Goal: Task Accomplishment & Management: Manage account settings

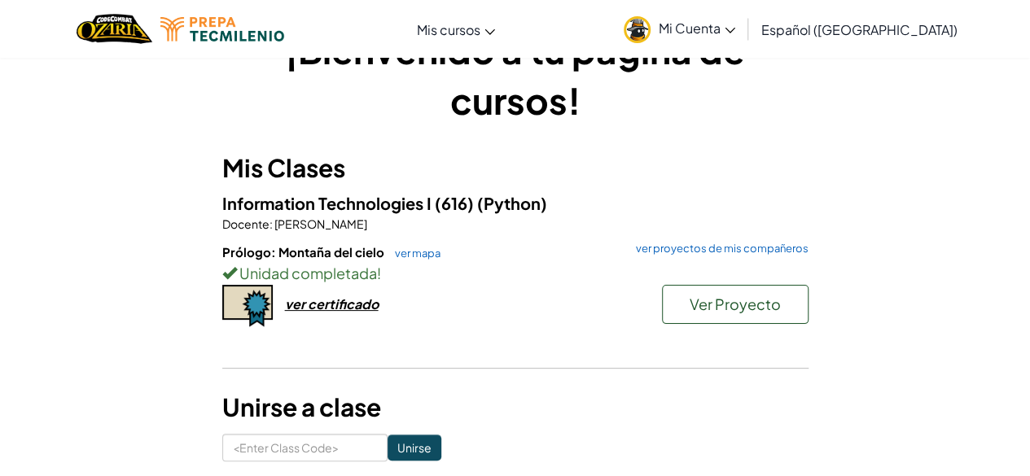
scroll to position [42, 0]
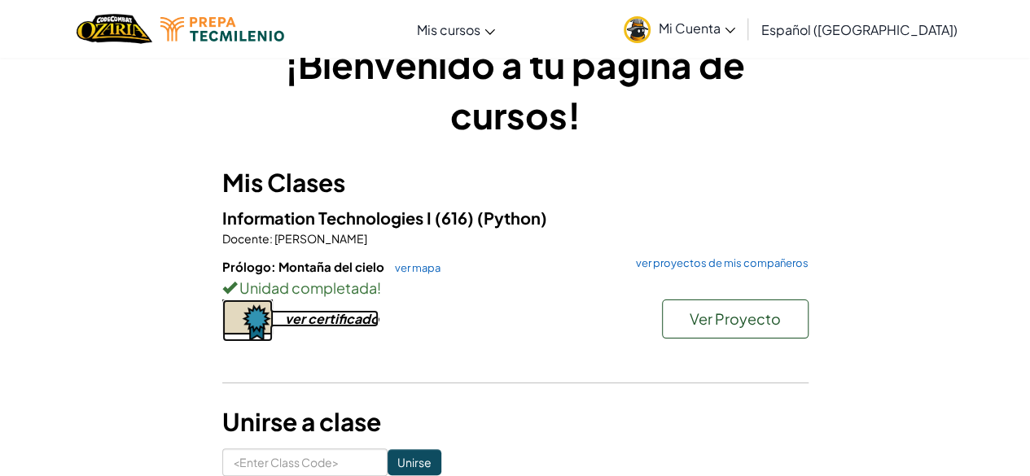
click at [357, 318] on div "ver certificado" at bounding box center [332, 318] width 94 height 17
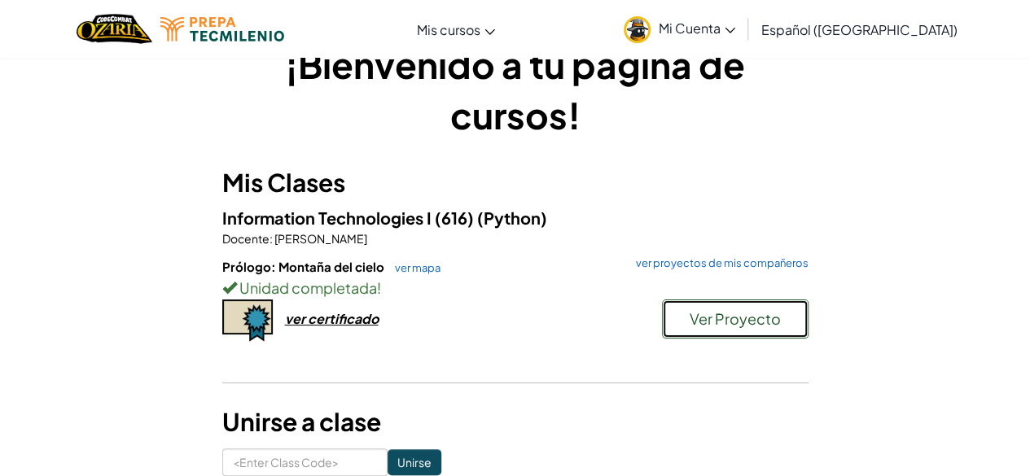
click at [739, 309] on span "Ver Proyecto" at bounding box center [735, 318] width 91 height 19
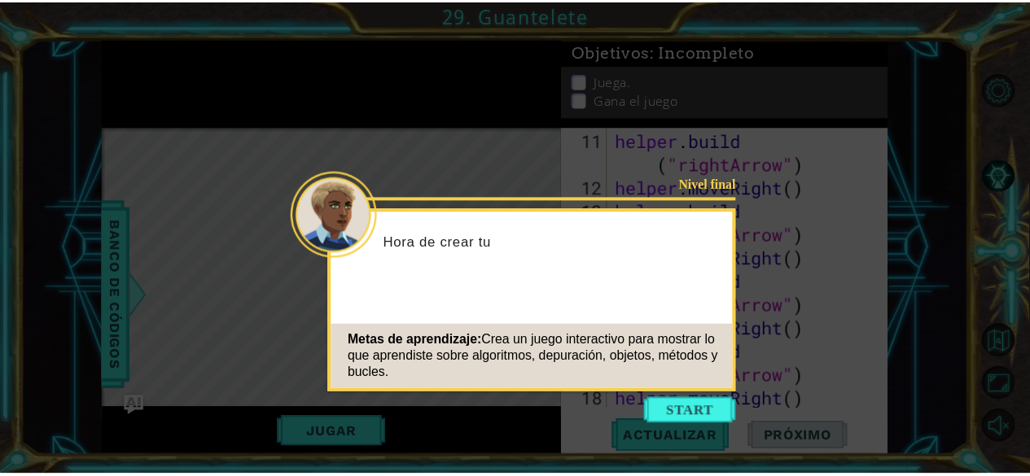
scroll to position [496, 0]
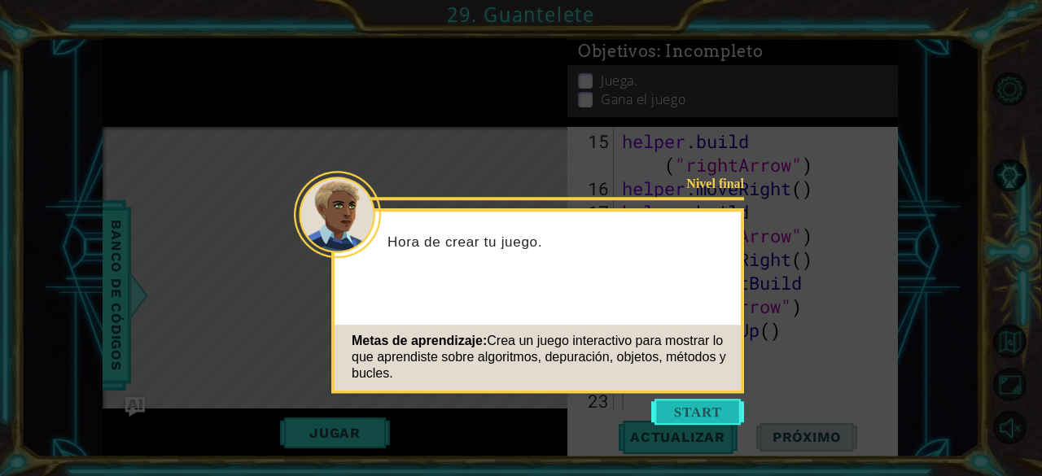
click at [688, 406] on button "Start" at bounding box center [697, 412] width 93 height 26
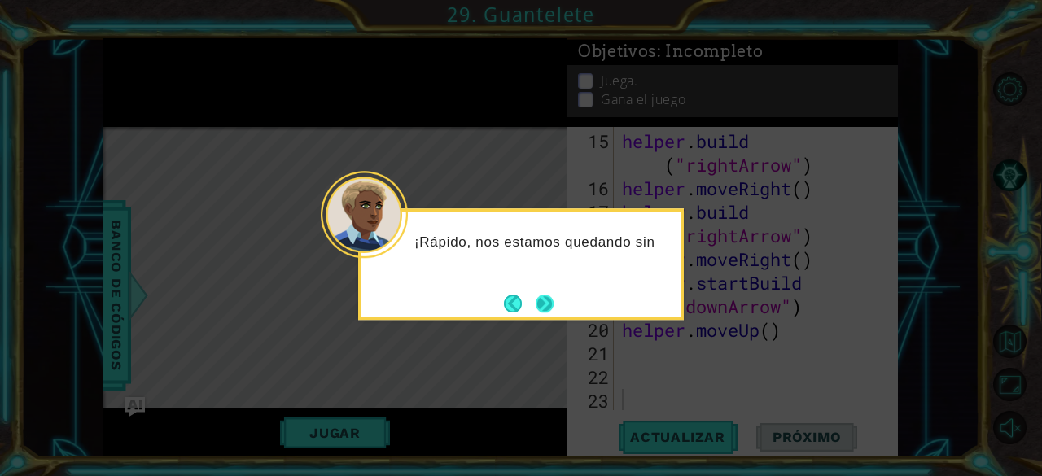
click at [543, 310] on button "Next" at bounding box center [545, 304] width 18 height 18
click at [543, 310] on body "1 ההההההההההההההההההההההההההההההההההההההההההההההההההההההההההההההההההההההההההההה…" at bounding box center [521, 238] width 1042 height 476
click at [543, 310] on button "Next" at bounding box center [545, 304] width 18 height 18
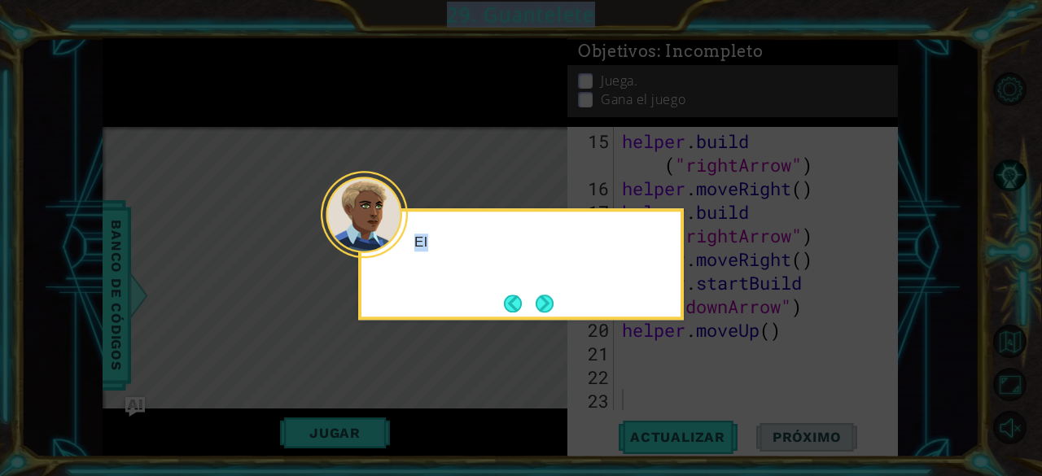
click at [543, 310] on icon at bounding box center [521, 238] width 1042 height 476
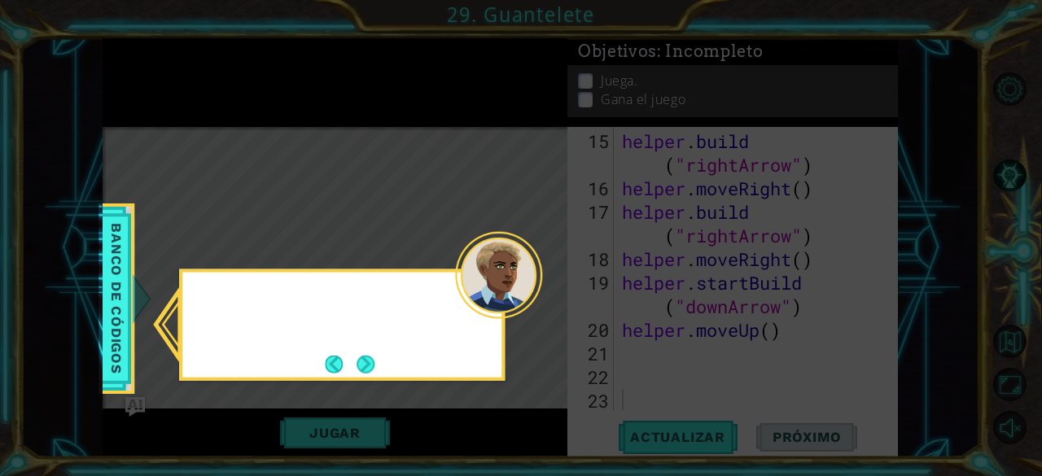
click at [543, 310] on icon at bounding box center [521, 238] width 1042 height 476
click at [375, 365] on button "Next" at bounding box center [366, 364] width 18 height 18
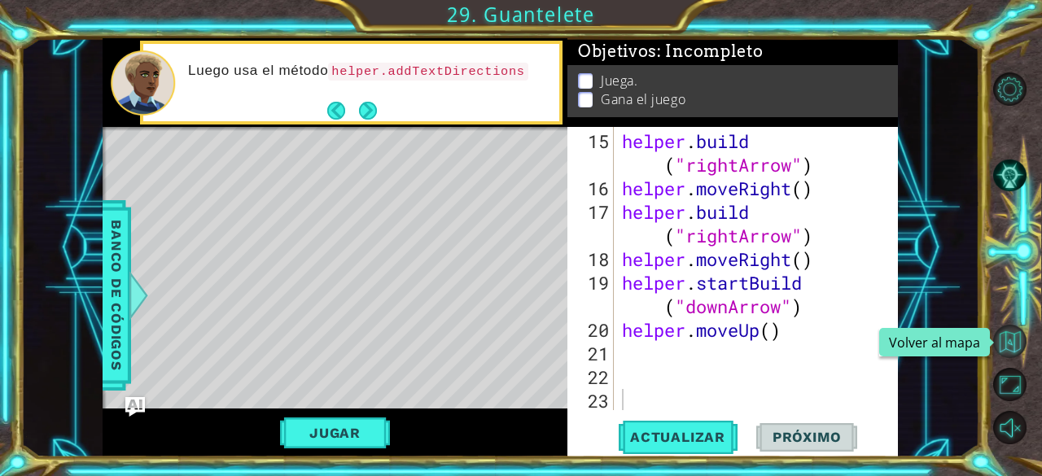
click at [1011, 349] on button "Volver al mapa" at bounding box center [1009, 341] width 33 height 33
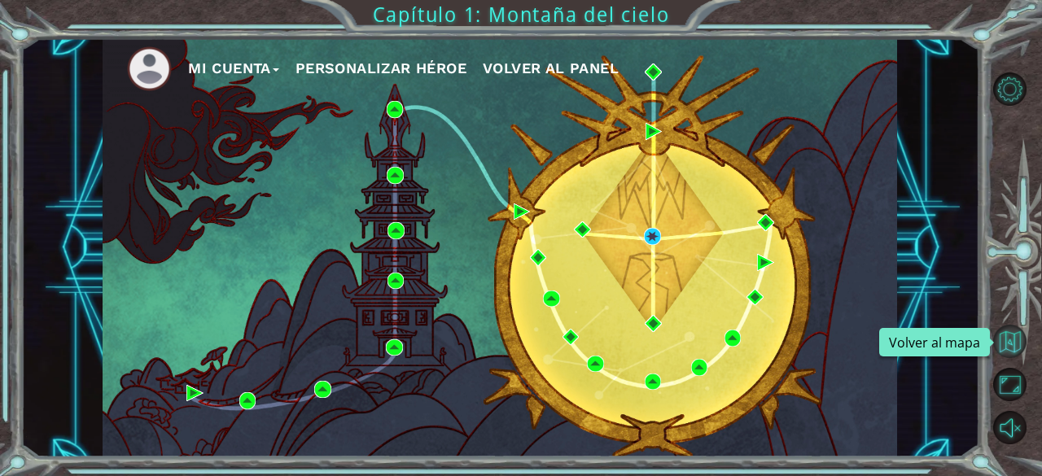
click at [1010, 346] on button "Volver al mapa" at bounding box center [1009, 341] width 33 height 33
click at [998, 337] on button "Volver al mapa" at bounding box center [1009, 341] width 33 height 33
click at [273, 63] on button "Mi Cuenta" at bounding box center [233, 68] width 91 height 24
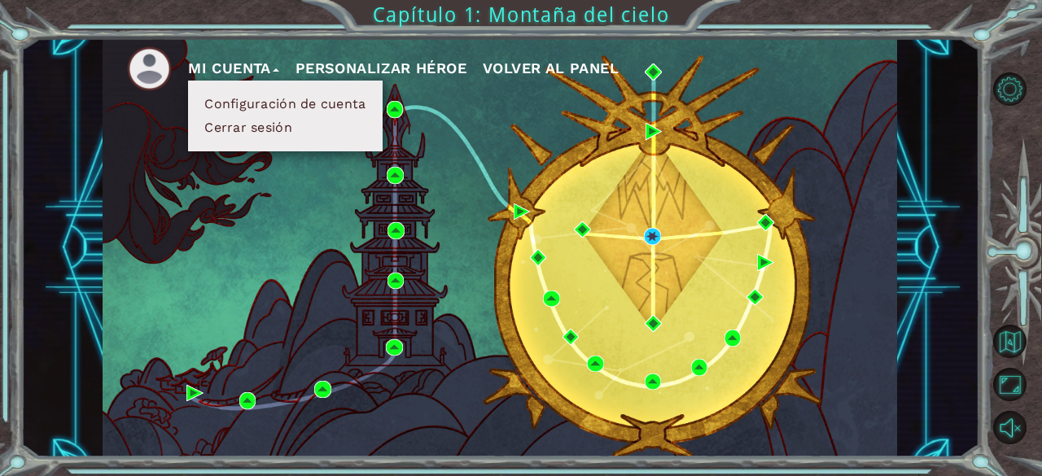
click at [265, 128] on button "Cerrar sesión" at bounding box center [248, 128] width 98 height 18
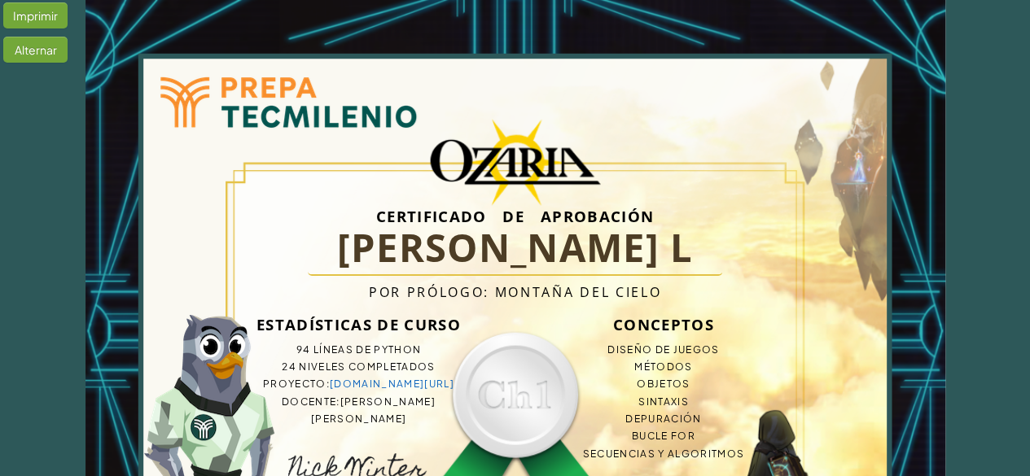
click at [34, 46] on div "Alternar" at bounding box center [35, 50] width 64 height 26
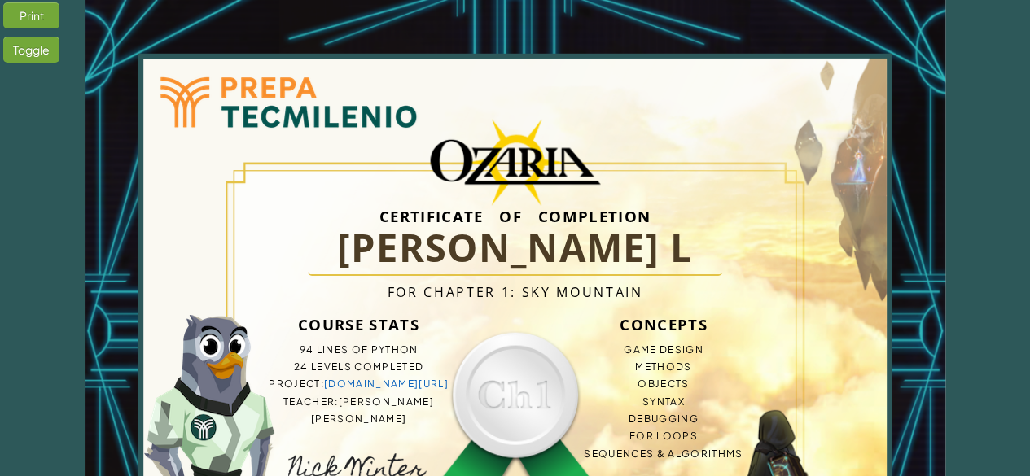
click at [34, 46] on div "Toggle" at bounding box center [31, 50] width 56 height 26
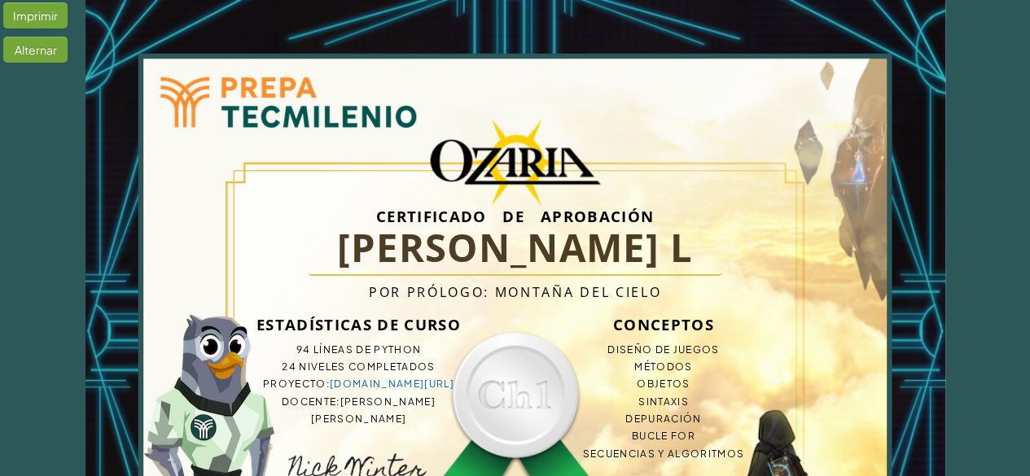
click at [34, 46] on div "Alternar" at bounding box center [35, 50] width 64 height 26
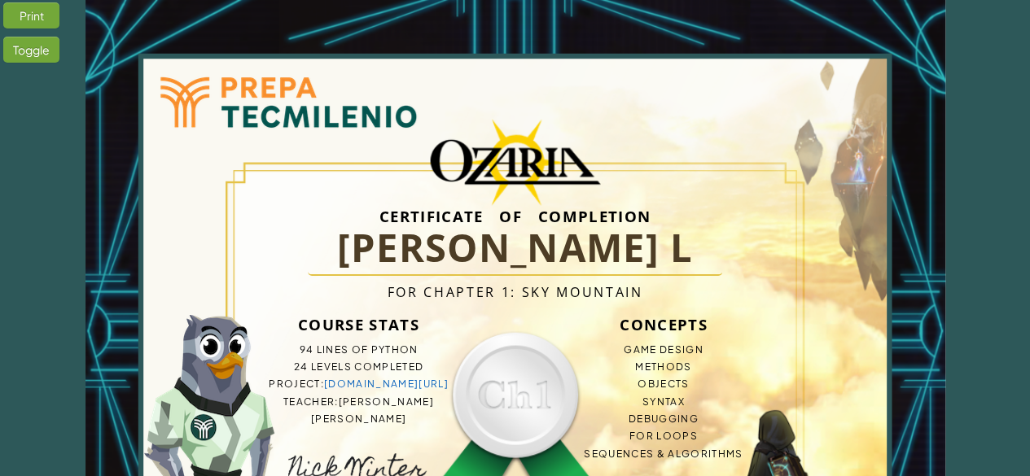
click at [34, 46] on div "Toggle" at bounding box center [31, 50] width 56 height 26
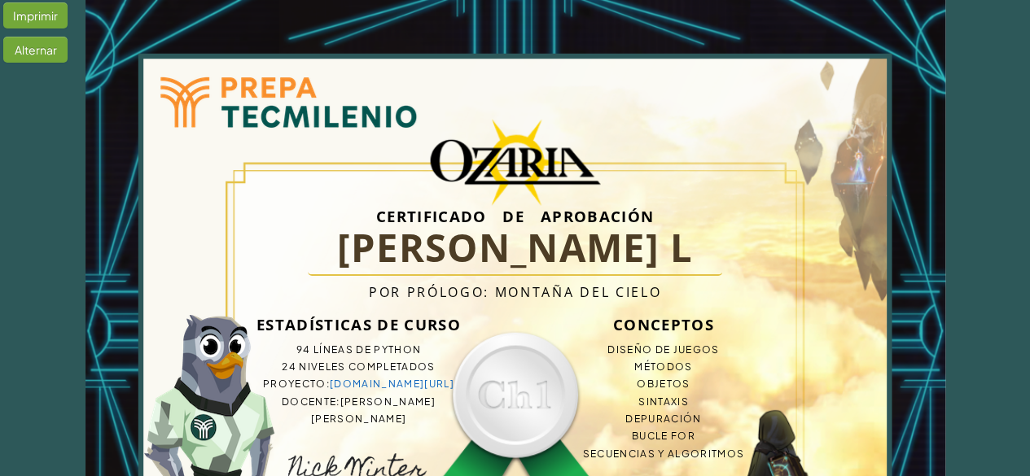
click at [34, 46] on div "Alternar" at bounding box center [35, 50] width 64 height 26
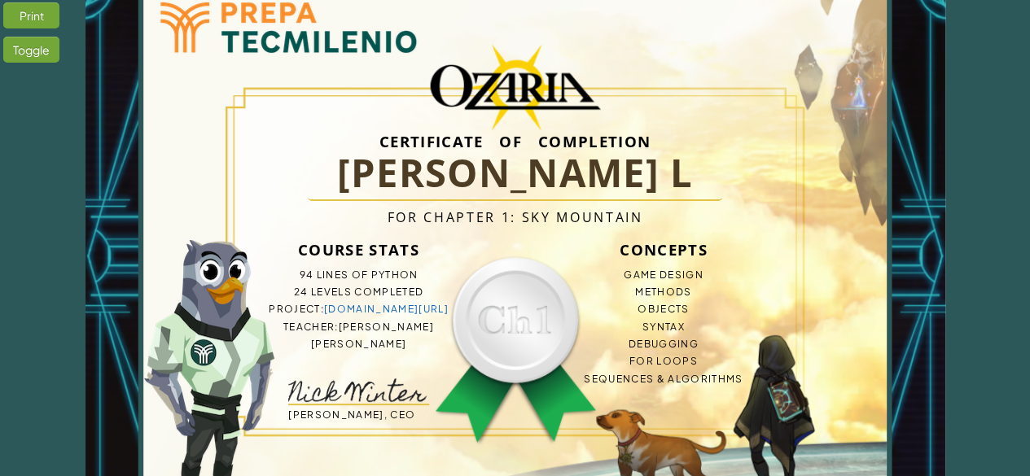
scroll to position [72, 0]
